Goal: Task Accomplishment & Management: Manage account settings

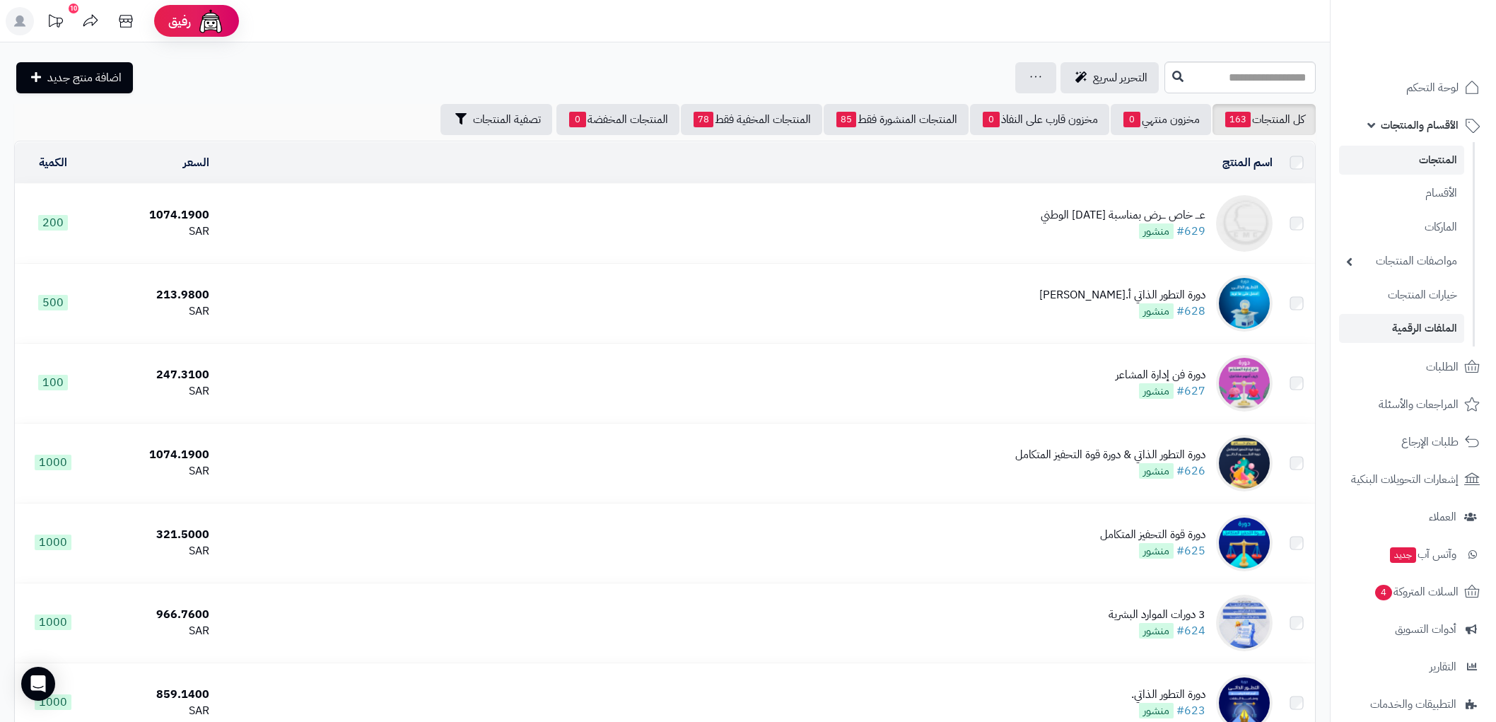
scroll to position [631, 0]
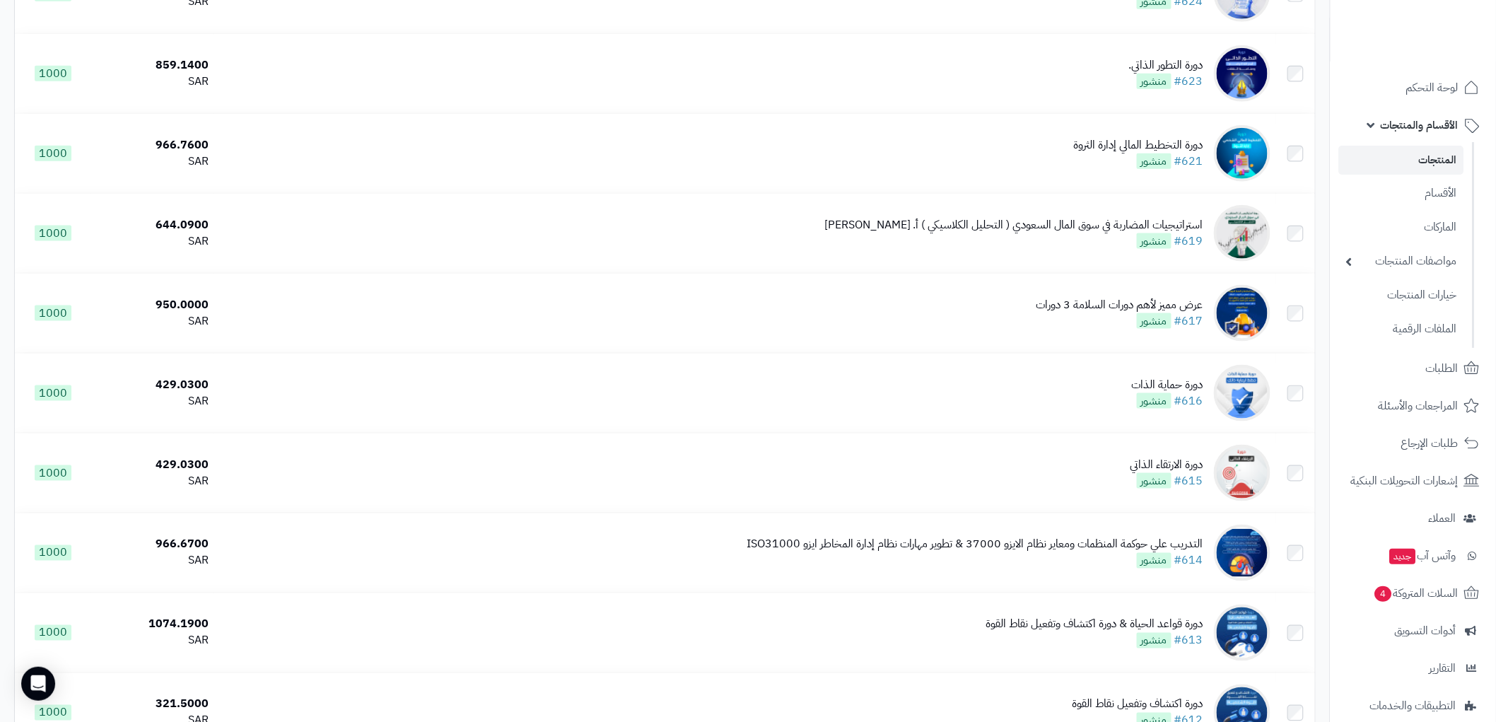
click at [1408, 123] on span "الأقسام والمنتجات" at bounding box center [1420, 125] width 78 height 20
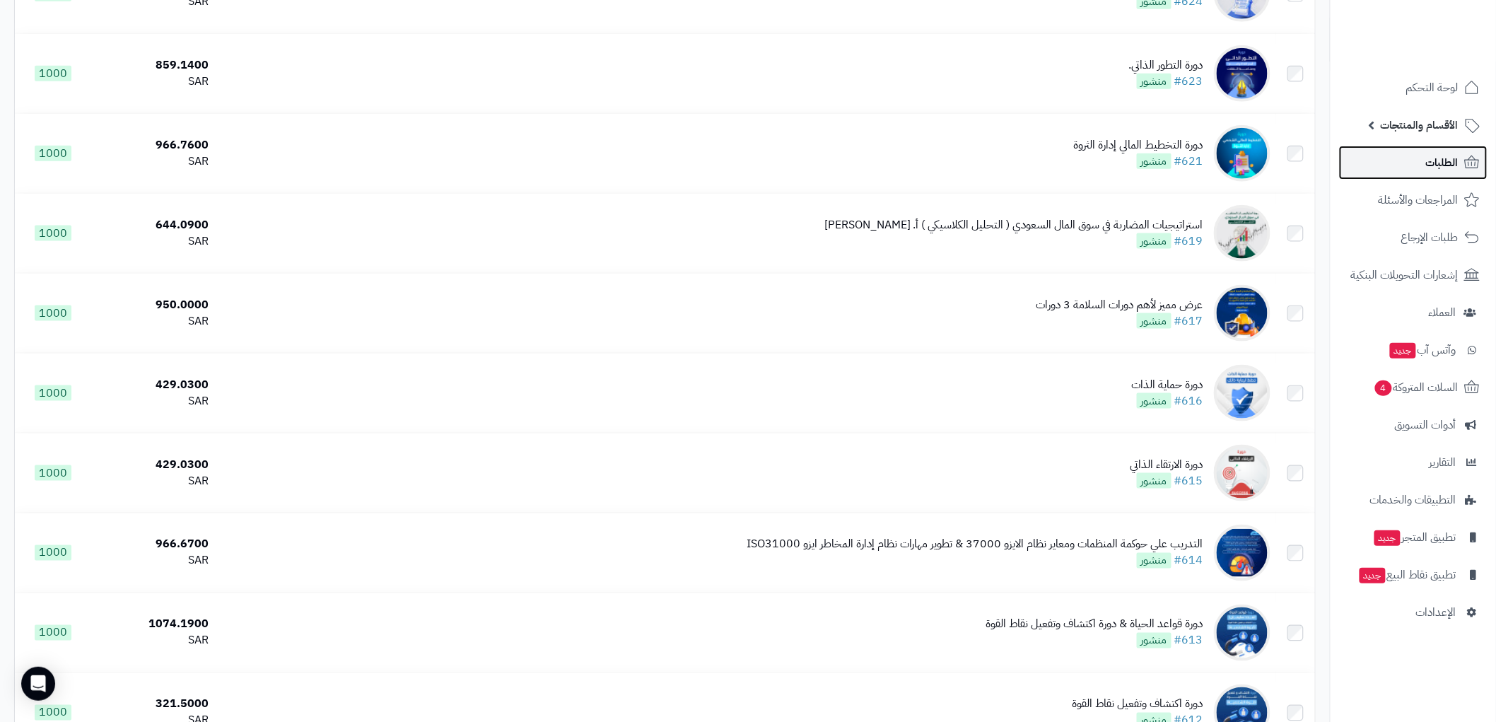
click at [1440, 161] on span "الطلبات" at bounding box center [1442, 163] width 33 height 20
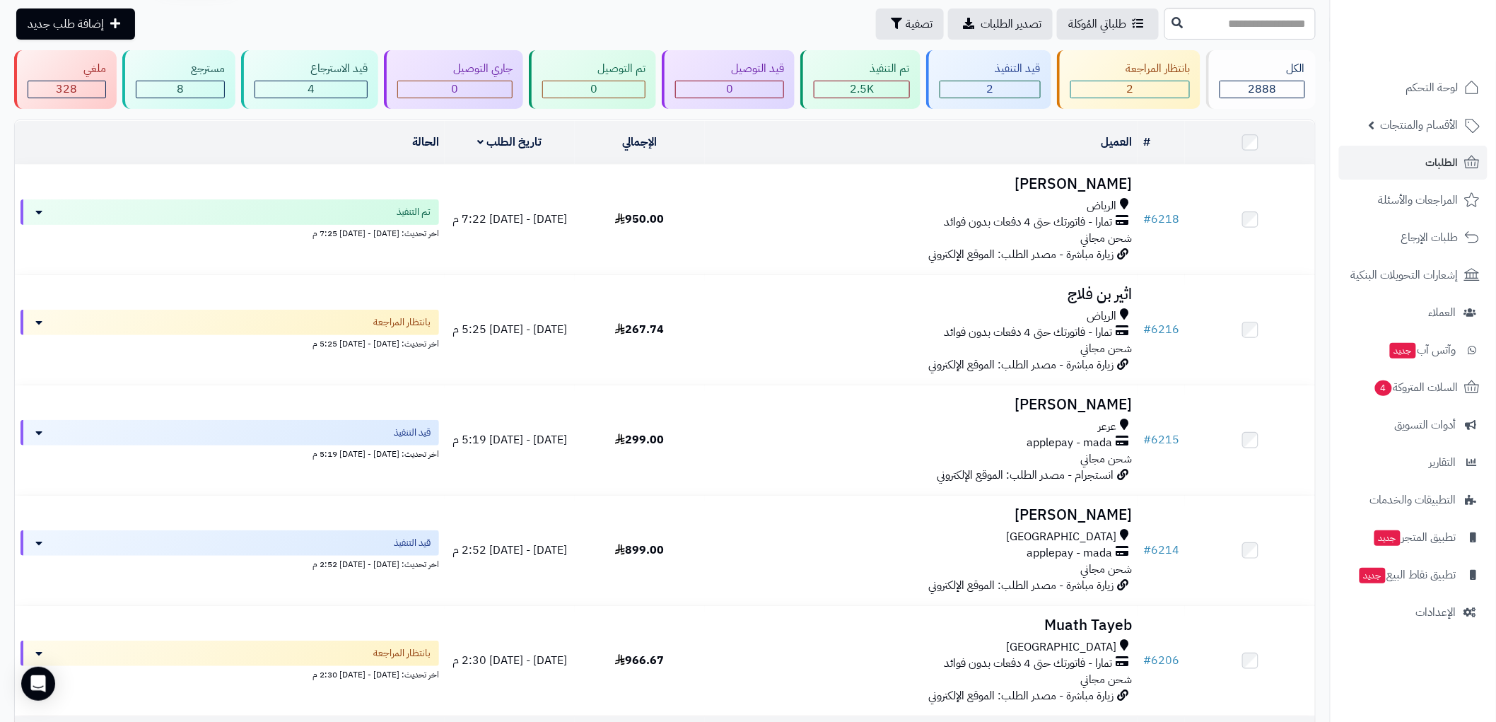
scroll to position [78, 0]
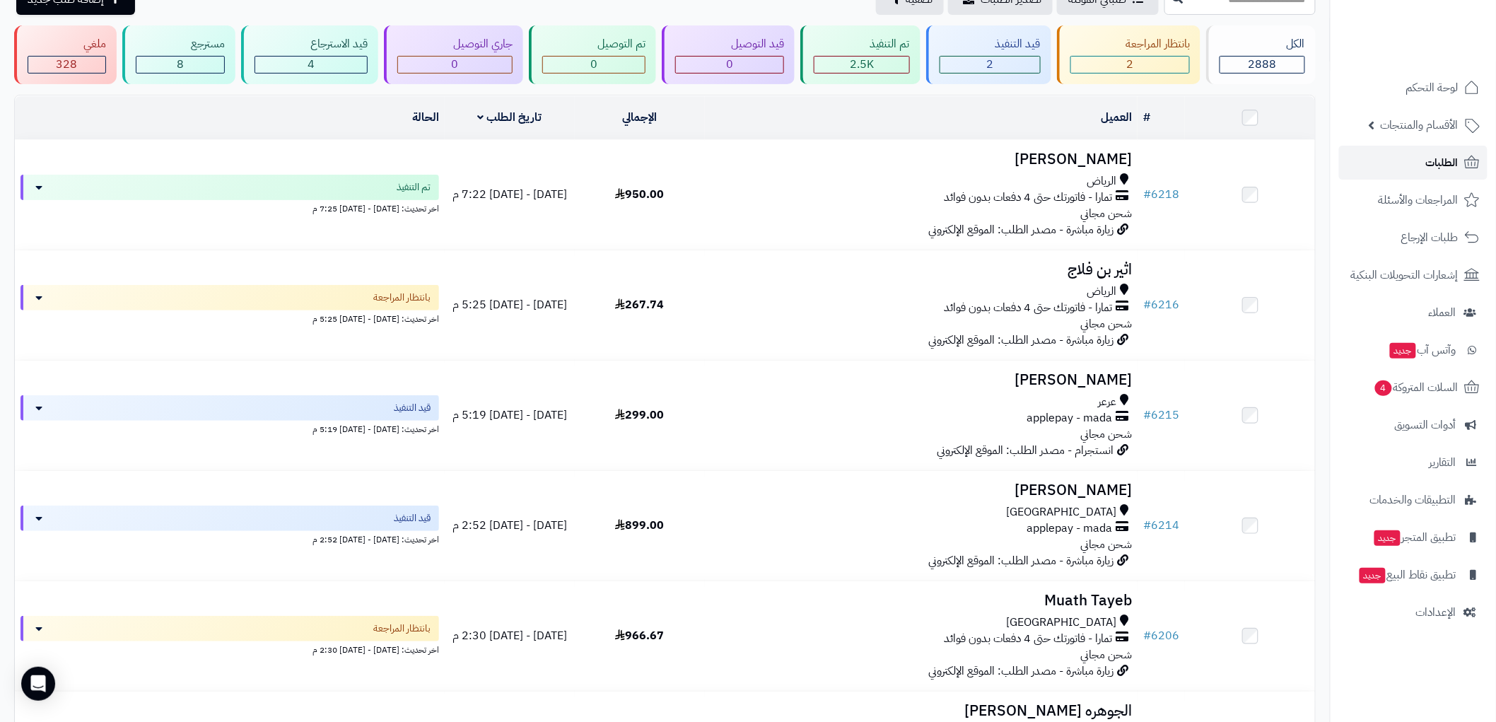
click at [1458, 154] on span "الطلبات" at bounding box center [1442, 163] width 33 height 20
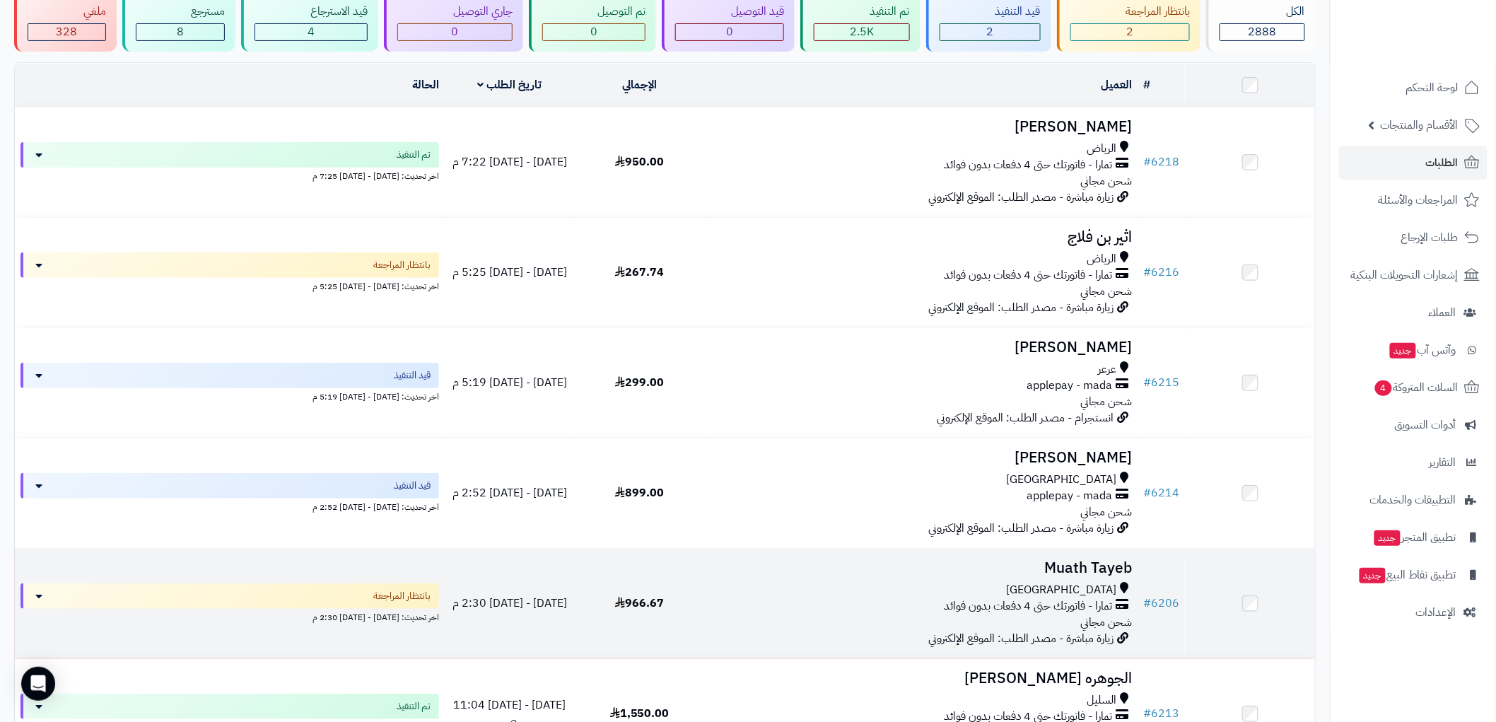
scroll to position [157, 0]
